Goal: Transaction & Acquisition: Purchase product/service

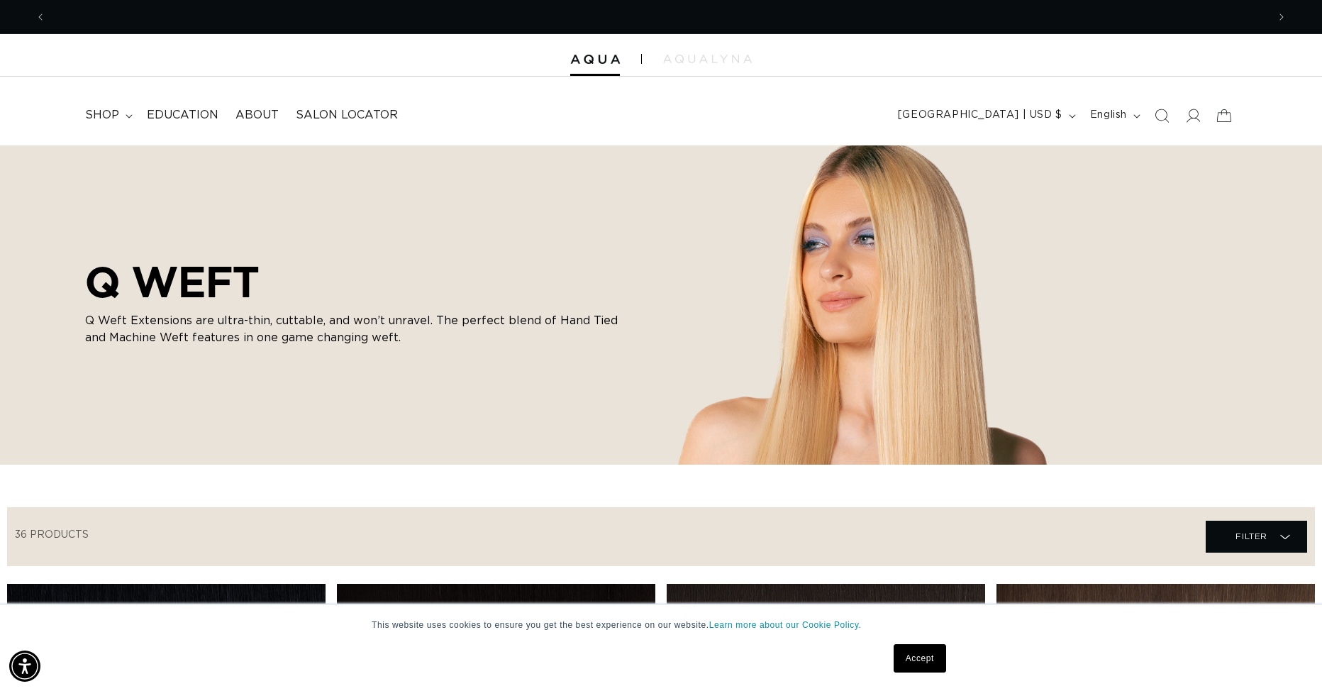
scroll to position [0, 2443]
click at [590, 60] on img at bounding box center [595, 60] width 50 height 10
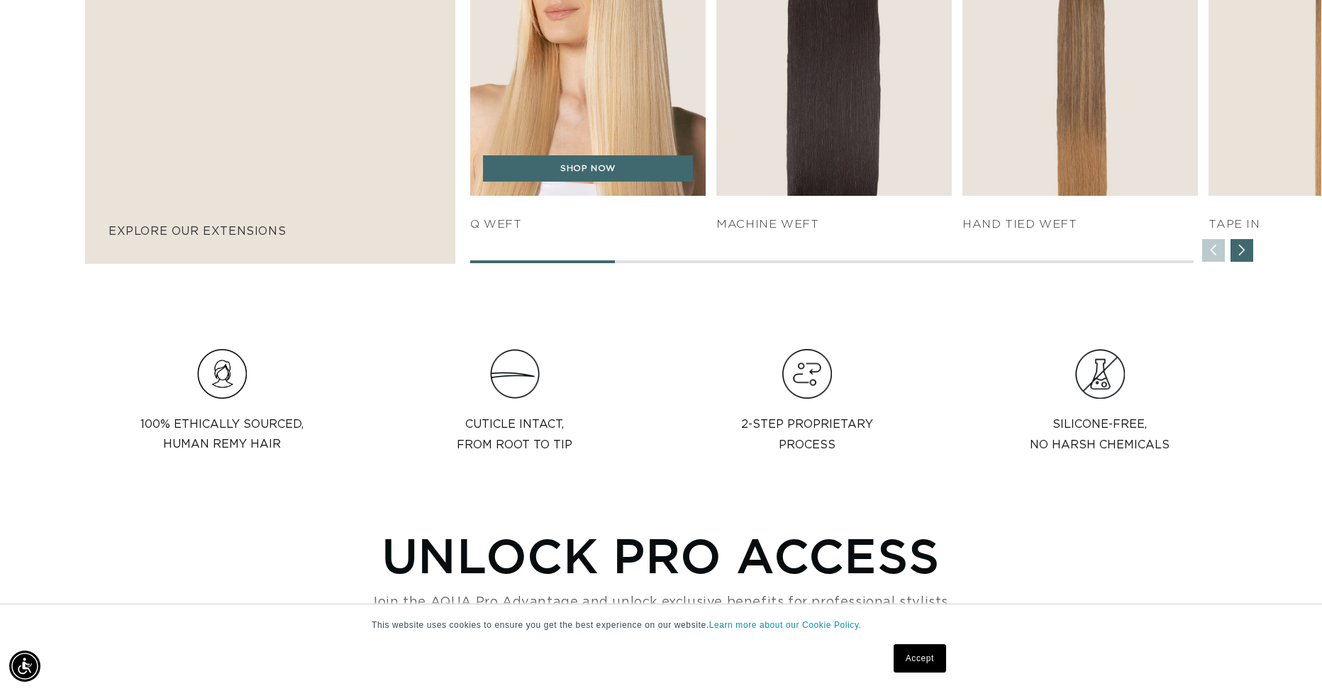
scroll to position [1168, 0]
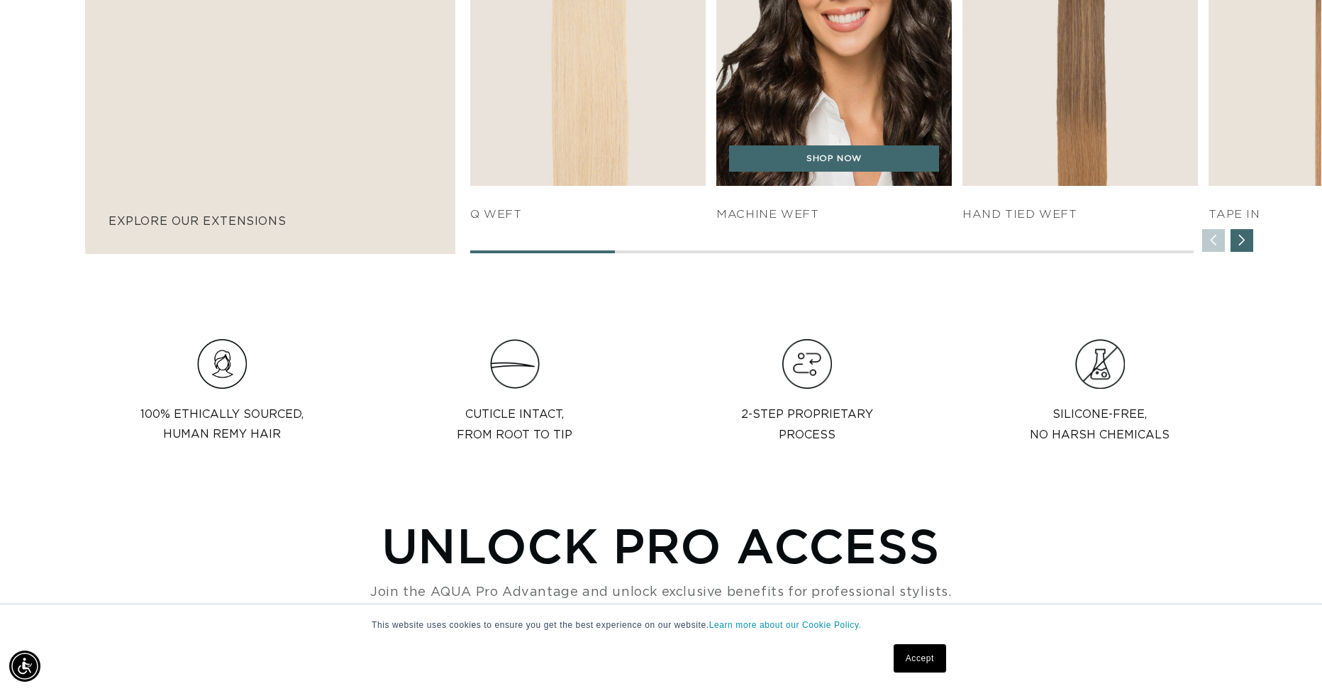
click at [817, 99] on img "2 / 7" at bounding box center [835, 6] width 248 height 377
click at [826, 161] on link "SHOP NOW" at bounding box center [834, 158] width 210 height 27
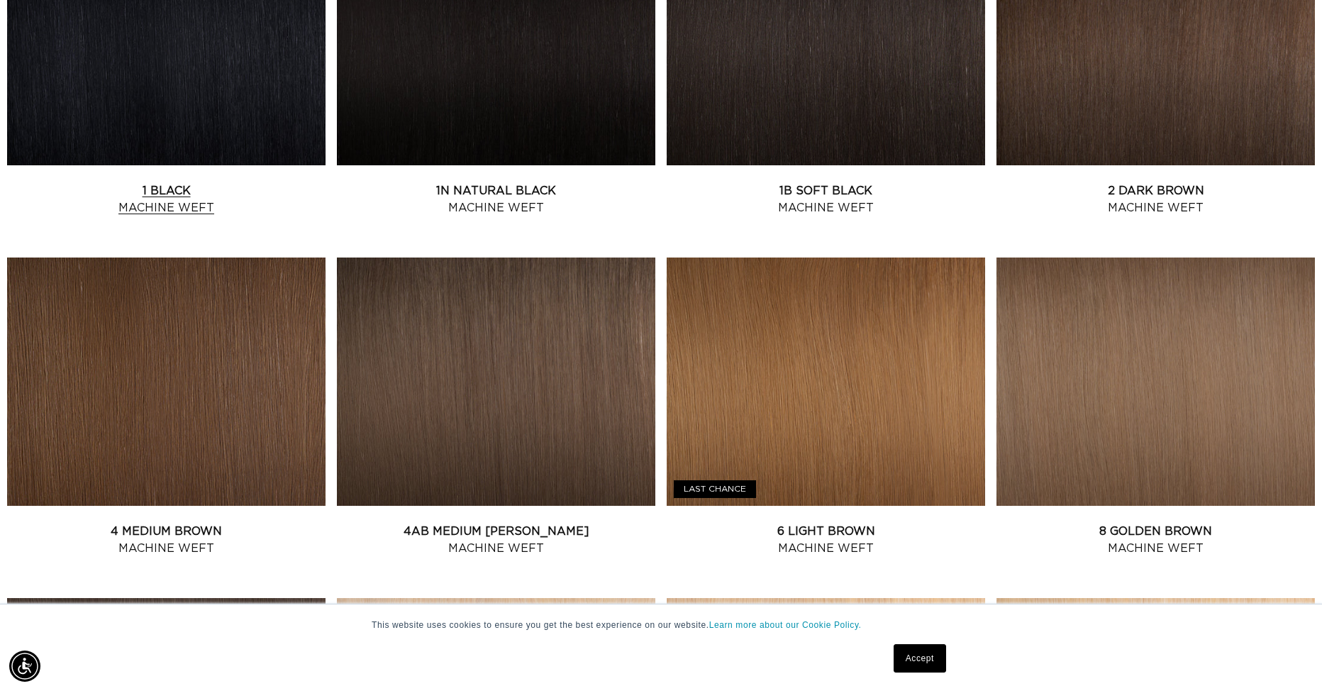
click at [274, 182] on link "1 Black Machine Weft" at bounding box center [166, 199] width 319 height 34
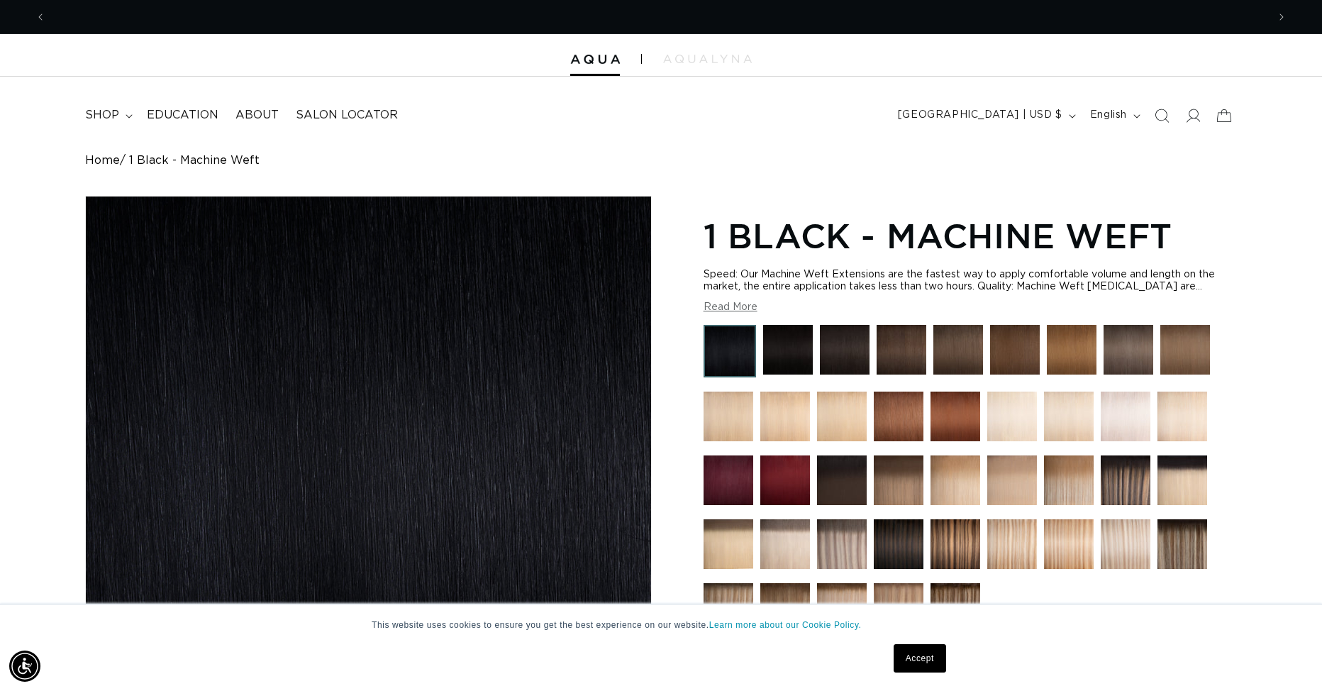
scroll to position [0, 1222]
